Goal: Task Accomplishment & Management: Complete application form

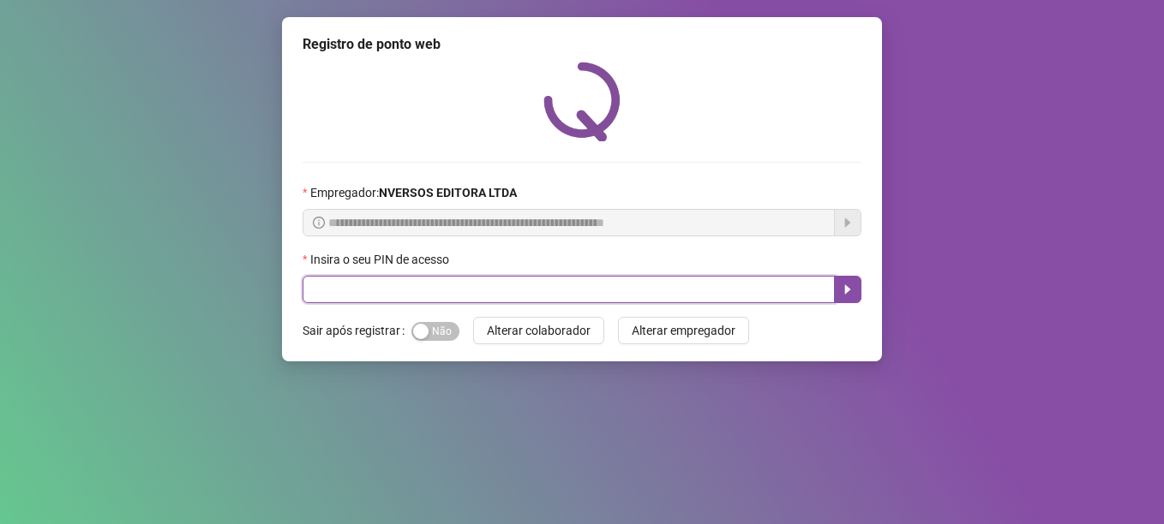
click at [472, 298] on input "text" at bounding box center [568, 289] width 532 height 27
type input "*****"
click at [859, 290] on button "button" at bounding box center [847, 289] width 27 height 27
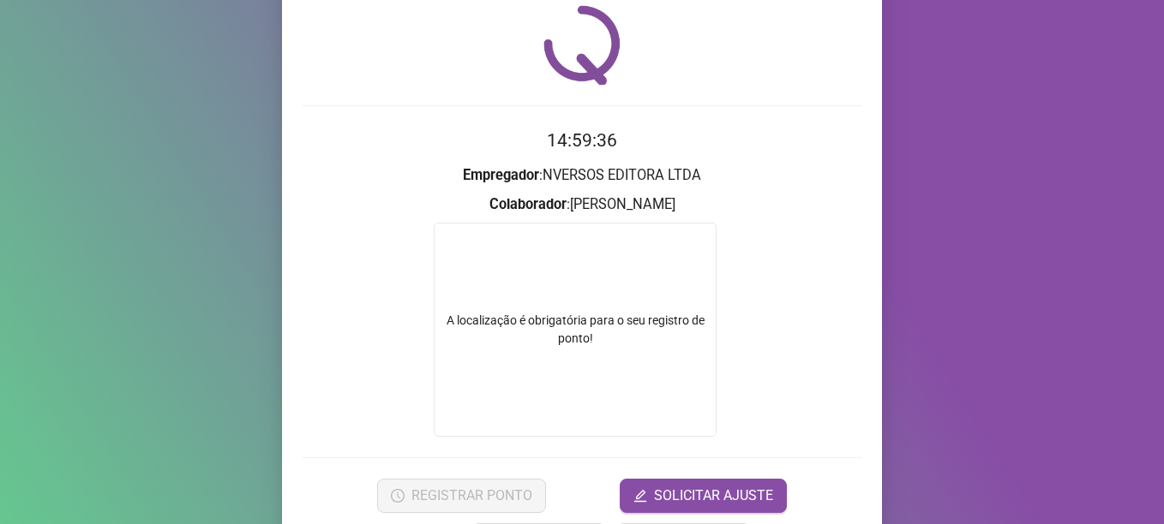
scroll to position [86, 0]
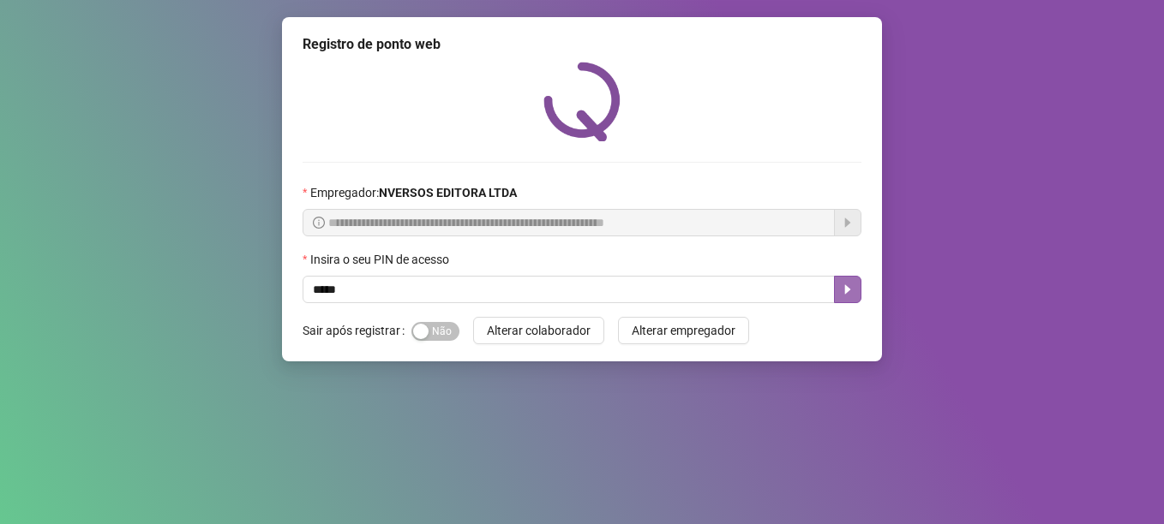
click at [851, 299] on button "button" at bounding box center [847, 289] width 27 height 27
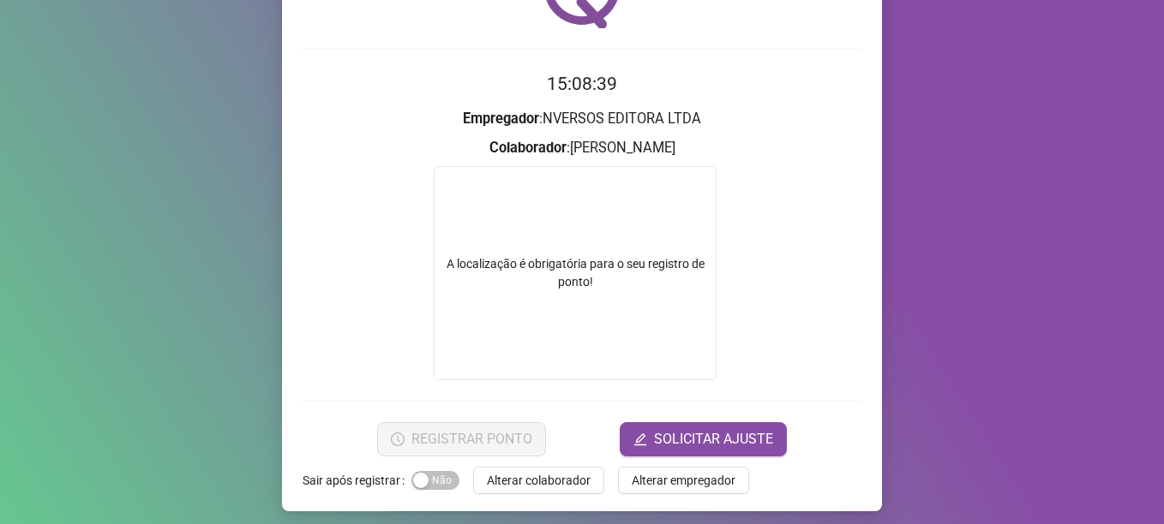
scroll to position [121, 0]
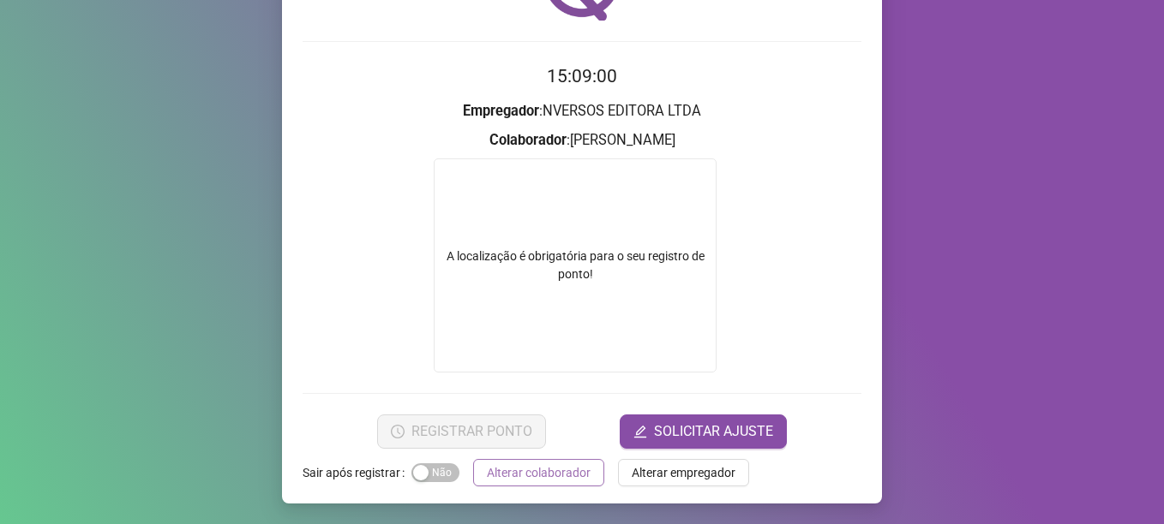
click at [512, 474] on span "Alterar colaborador" at bounding box center [539, 473] width 104 height 19
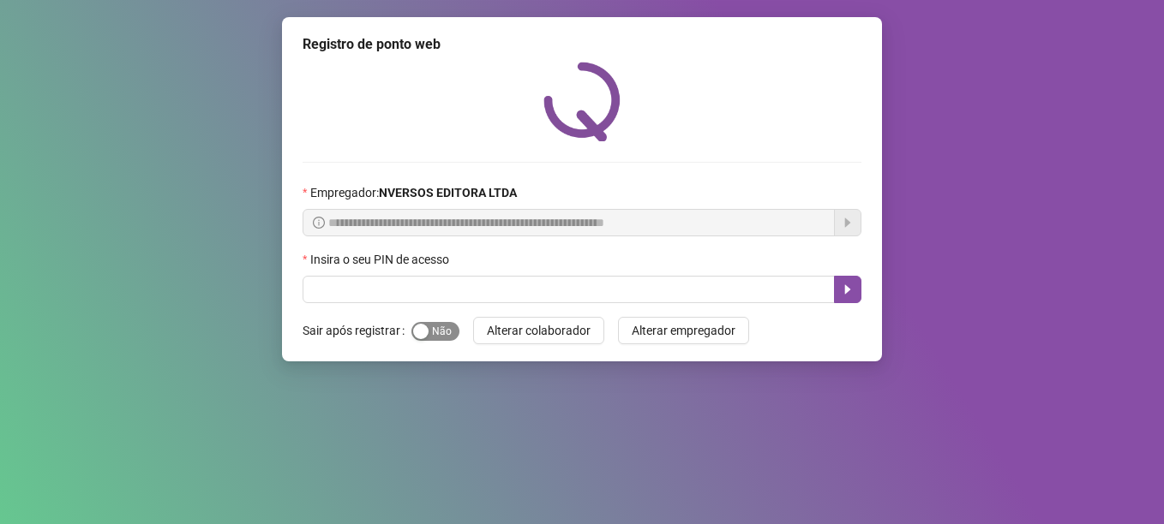
click at [448, 334] on span "Sim Não" at bounding box center [435, 331] width 48 height 19
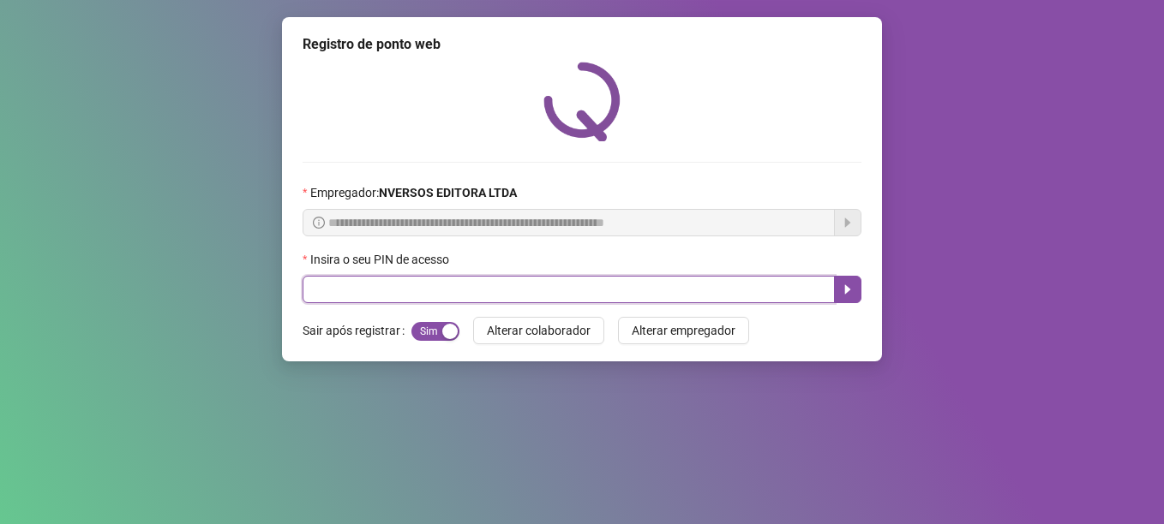
click at [423, 287] on input "text" at bounding box center [568, 289] width 532 height 27
type input "*****"
click at [849, 285] on icon "caret-right" at bounding box center [848, 290] width 14 height 14
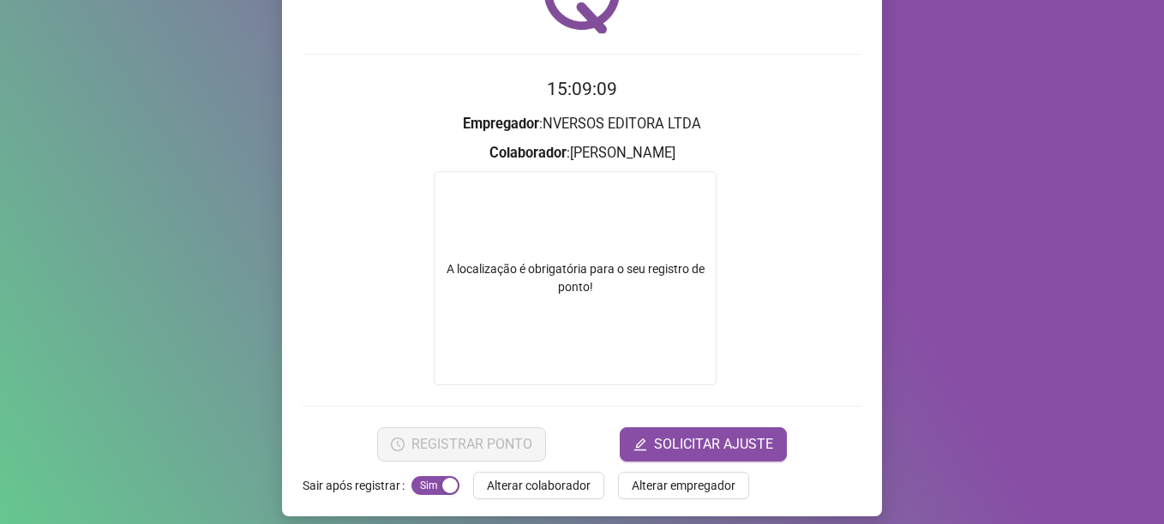
scroll to position [121, 0]
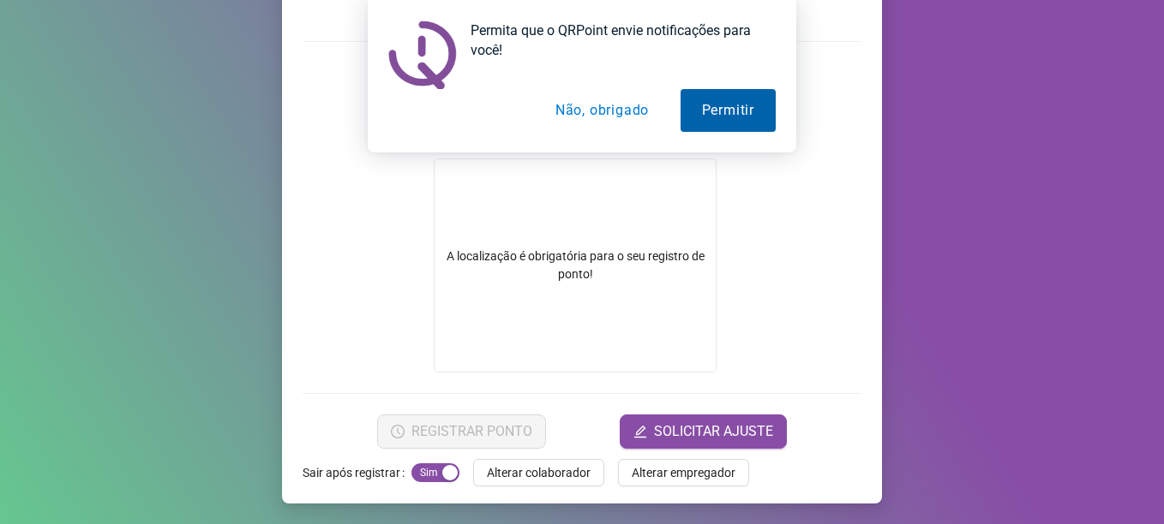
click at [720, 117] on button "Permitir" at bounding box center [727, 110] width 95 height 43
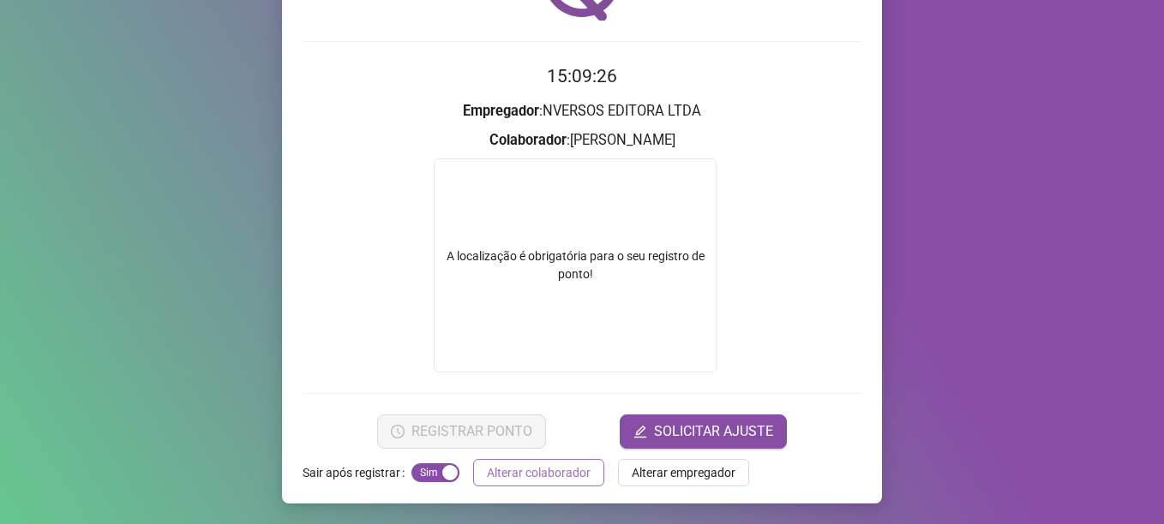
click at [487, 472] on span "Alterar colaborador" at bounding box center [539, 473] width 104 height 19
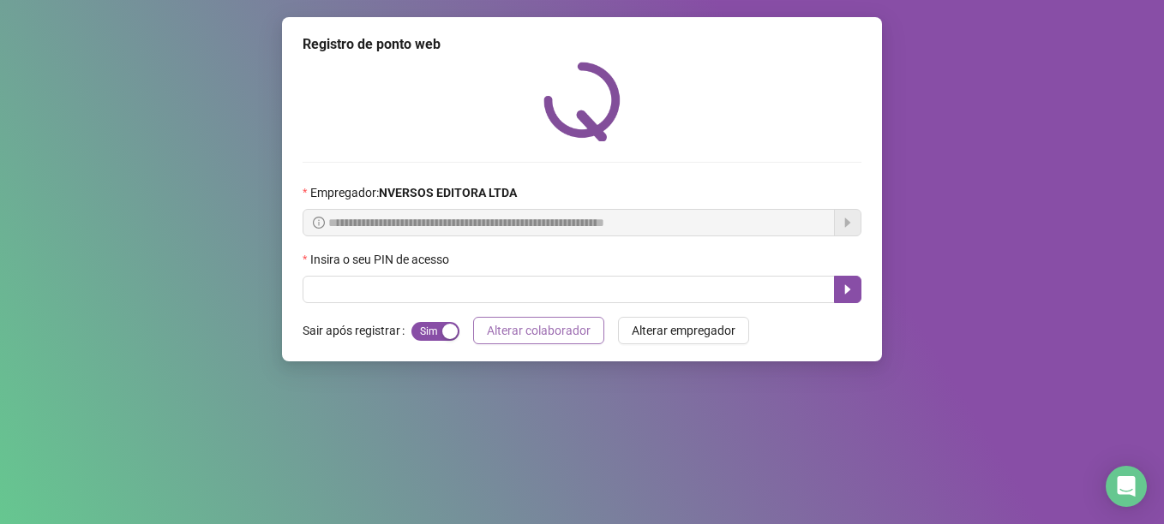
scroll to position [0, 0]
click at [428, 333] on span "Sim Não" at bounding box center [435, 331] width 48 height 19
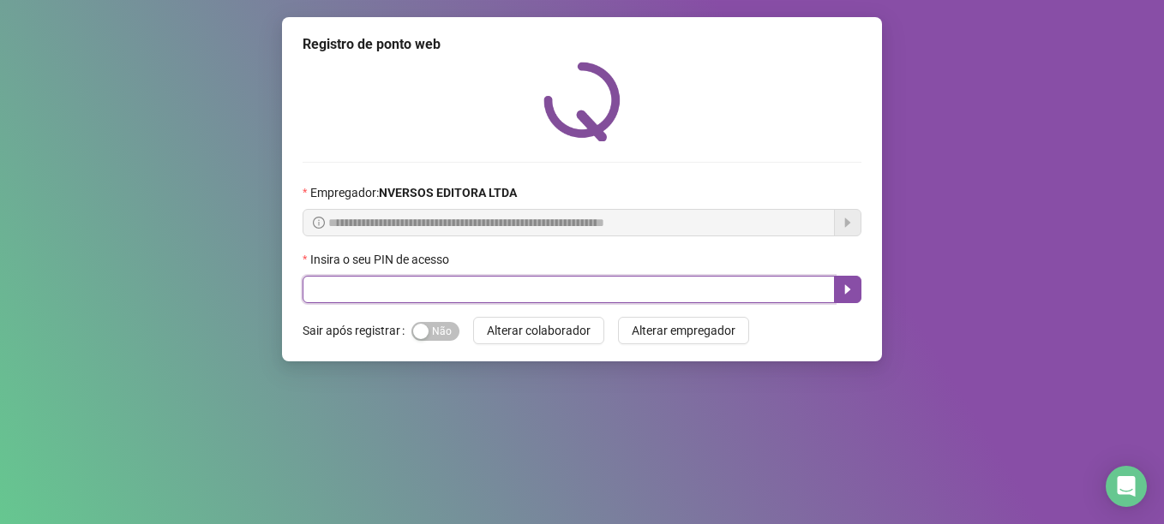
click at [436, 290] on input "text" at bounding box center [568, 289] width 532 height 27
type input "*****"
click at [837, 288] on button "button" at bounding box center [847, 289] width 27 height 27
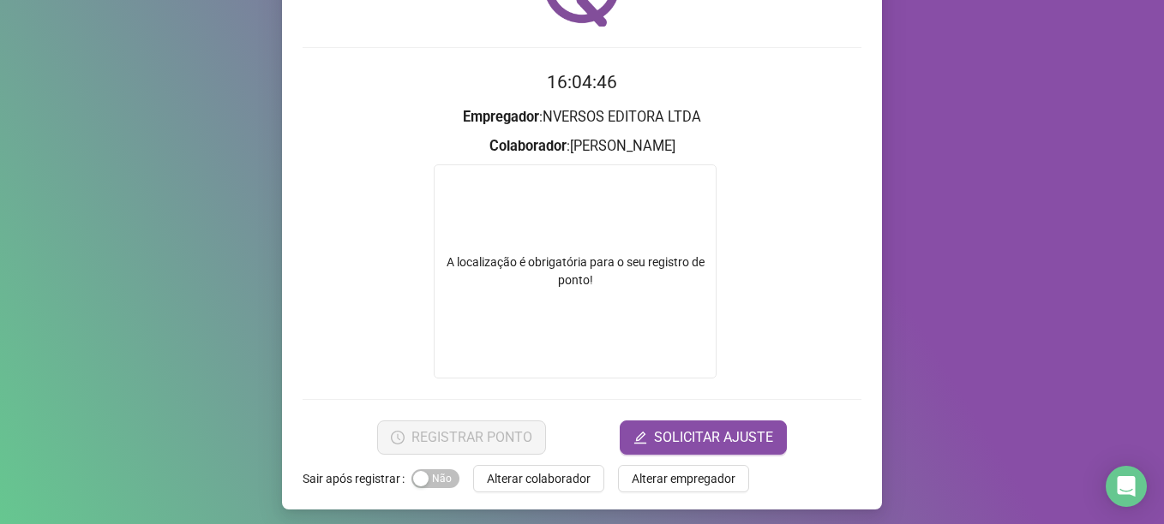
scroll to position [121, 0]
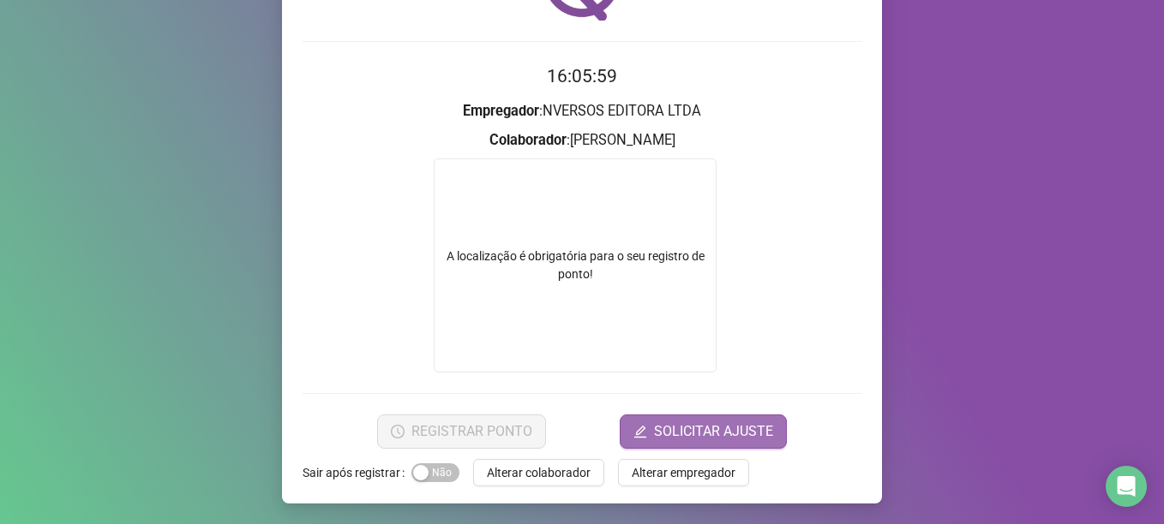
click at [703, 422] on span "SOLICITAR AJUSTE" at bounding box center [713, 432] width 119 height 21
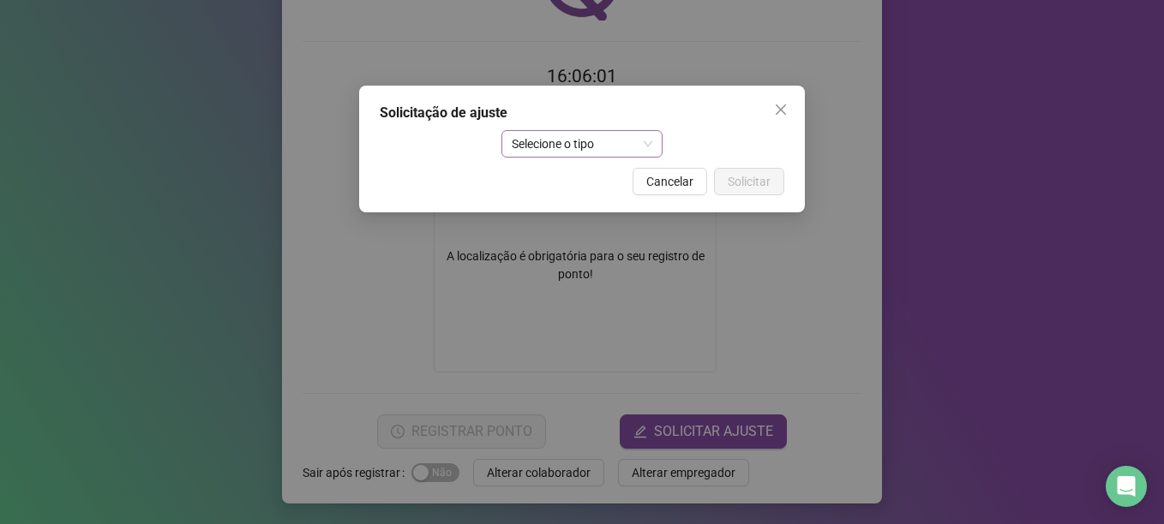
click at [644, 152] on span "Selecione o tipo" at bounding box center [582, 144] width 141 height 26
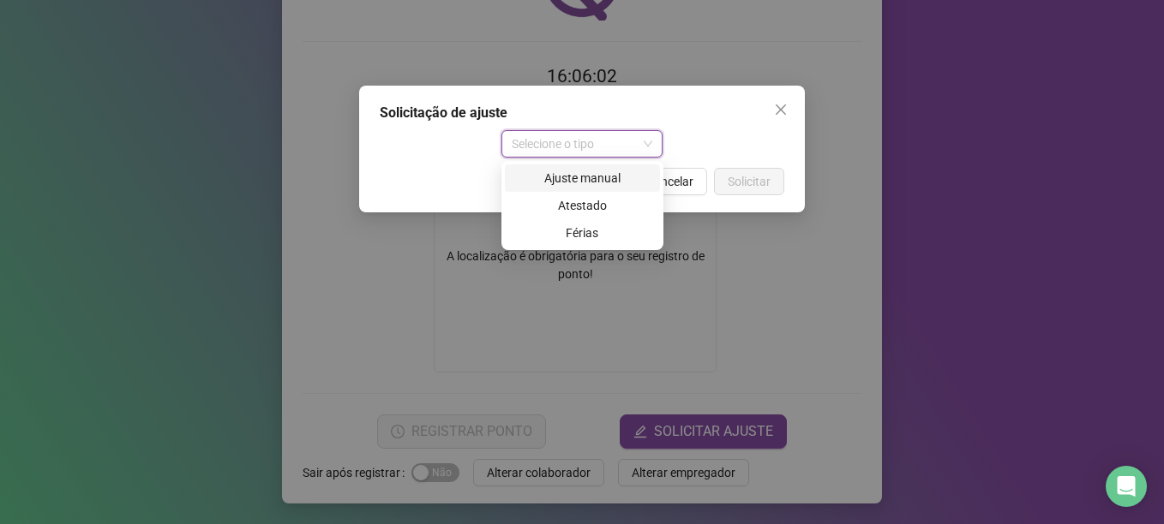
click at [605, 184] on div "Ajuste manual" at bounding box center [582, 178] width 135 height 19
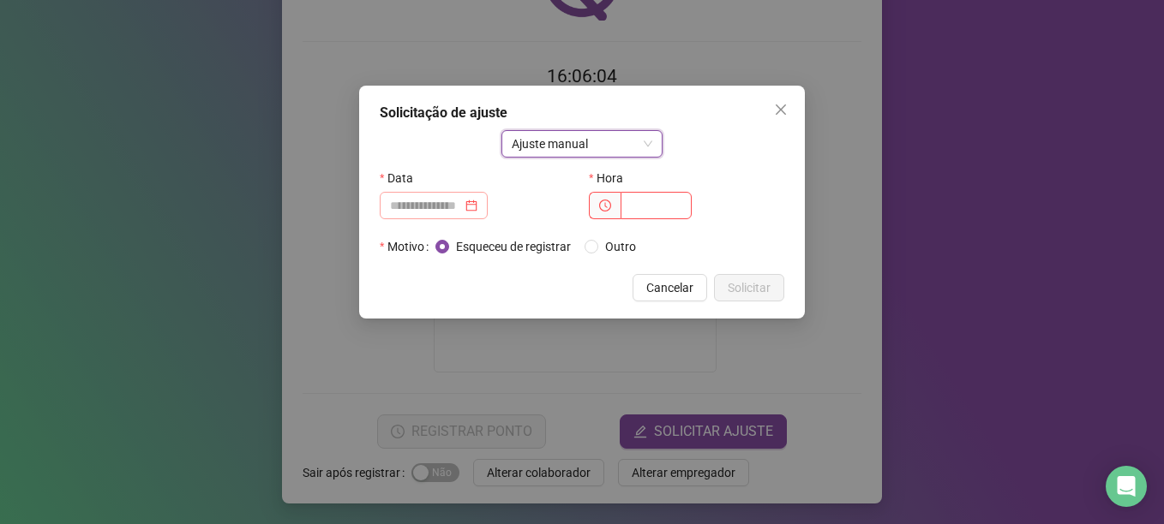
click at [488, 210] on div at bounding box center [434, 205] width 108 height 27
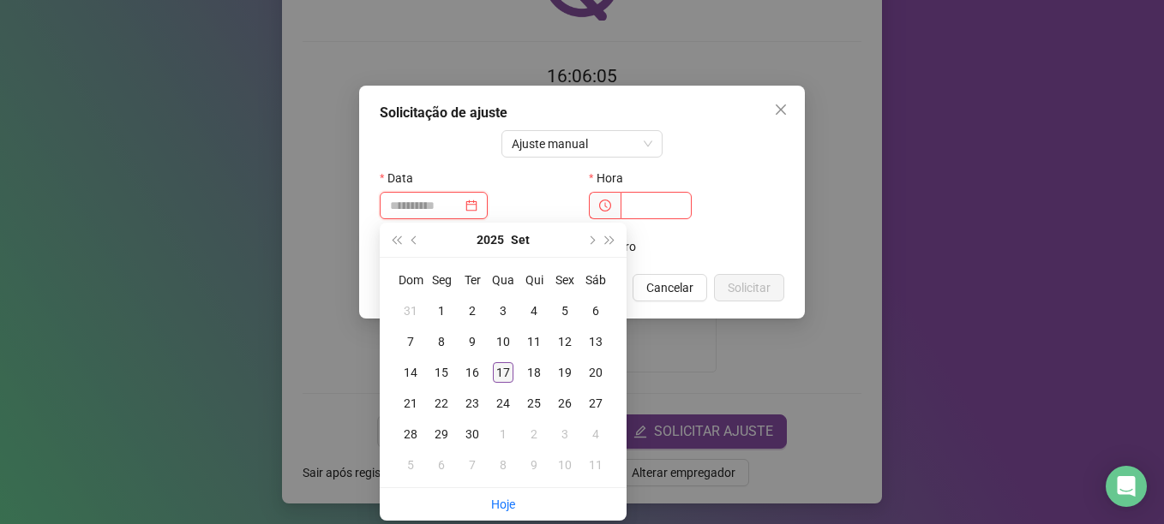
type input "**********"
click at [505, 368] on div "17" at bounding box center [503, 372] width 21 height 21
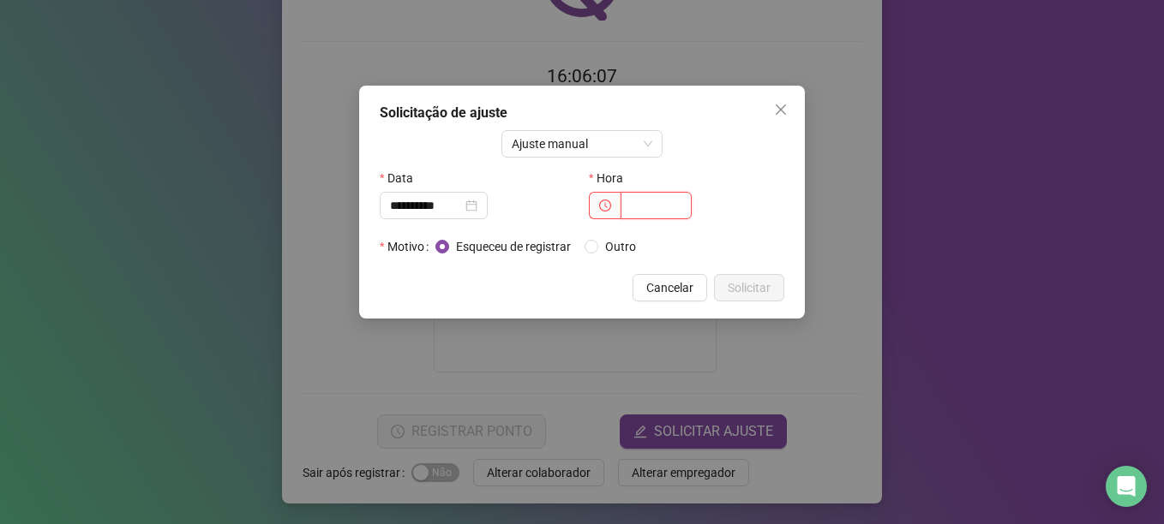
click at [641, 206] on input "text" at bounding box center [655, 205] width 71 height 27
type input "*****"
click at [749, 294] on span "Solicitar" at bounding box center [748, 287] width 43 height 19
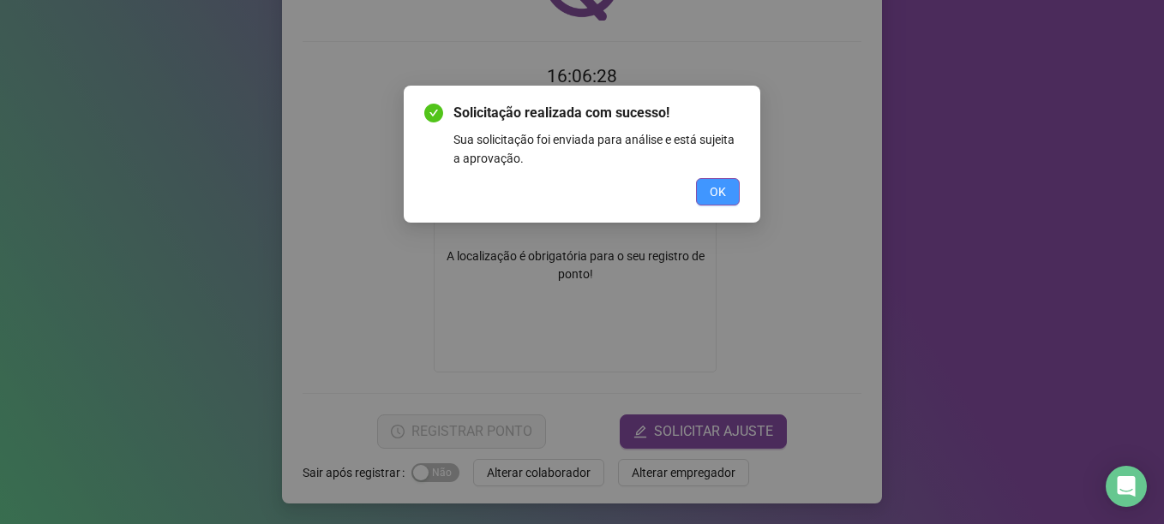
click at [732, 190] on button "OK" at bounding box center [718, 191] width 44 height 27
